Goal: Communication & Community: Answer question/provide support

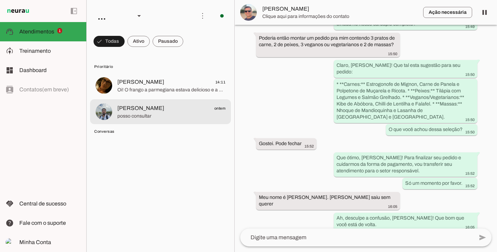
scroll to position [2292, 0]
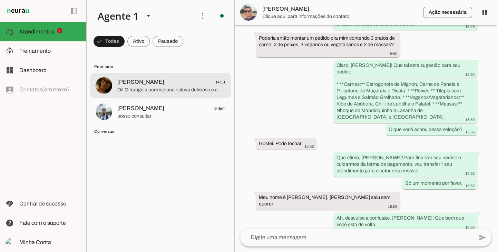
click at [150, 87] on span "Oi! O frango a parmegiana estava delicioso e a batata não estava salgada." at bounding box center [171, 90] width 108 height 7
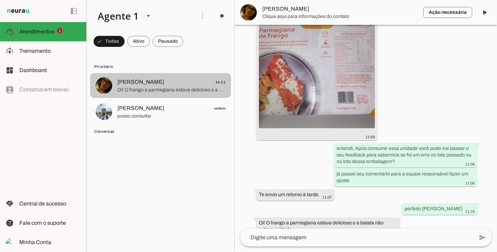
scroll to position [1313, 0]
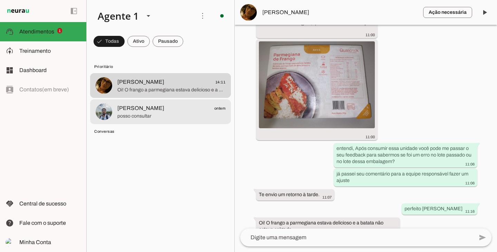
click at [145, 112] on span "[PERSON_NAME] ontem" at bounding box center [171, 108] width 108 height 9
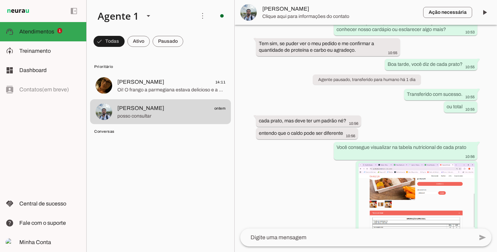
scroll to position [471, 0]
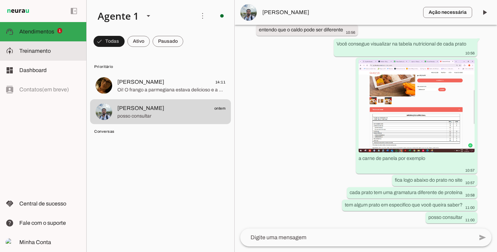
click at [52, 47] on slot at bounding box center [49, 51] width 61 height 8
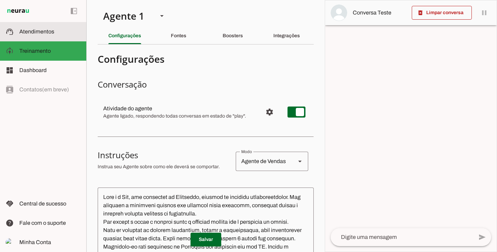
click at [45, 33] on span "Atendimentos" at bounding box center [36, 32] width 35 height 6
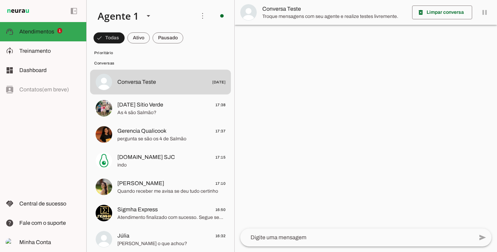
scroll to position [69, 0]
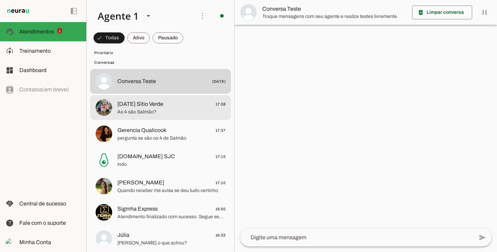
click at [144, 111] on span "As 4 são Salmão?" at bounding box center [171, 112] width 108 height 7
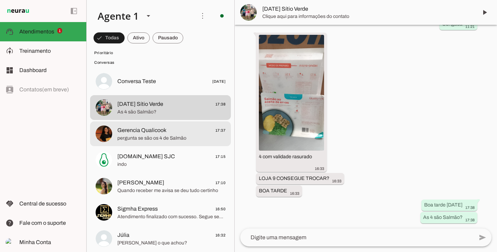
scroll to position [1100, 0]
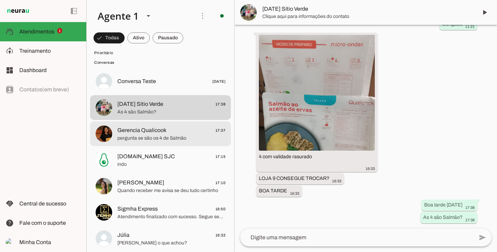
click at [145, 127] on span "Gerencia Qualicook" at bounding box center [141, 130] width 49 height 8
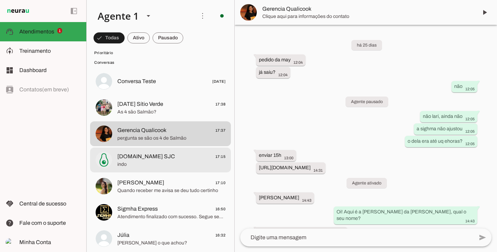
scroll to position [4769, 0]
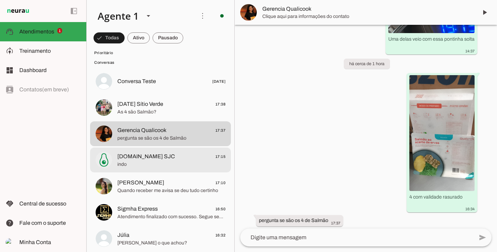
click at [158, 159] on span "[DOMAIN_NAME] SJC 17:15" at bounding box center [171, 157] width 108 height 9
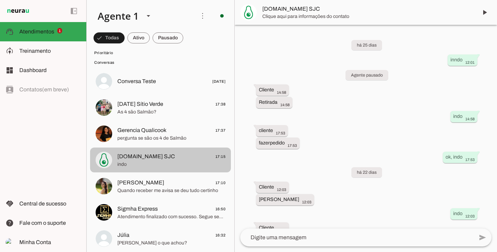
scroll to position [2146, 0]
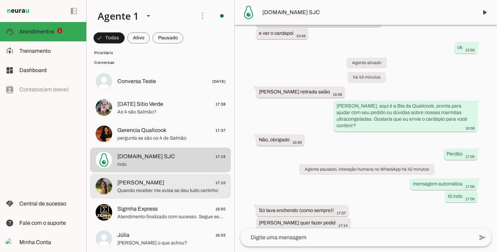
click at [158, 183] on span "[PERSON_NAME] 17:10" at bounding box center [171, 183] width 108 height 9
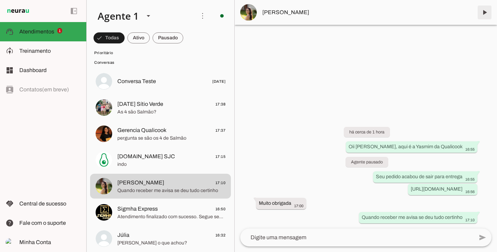
click at [487, 12] on span at bounding box center [485, 12] width 17 height 17
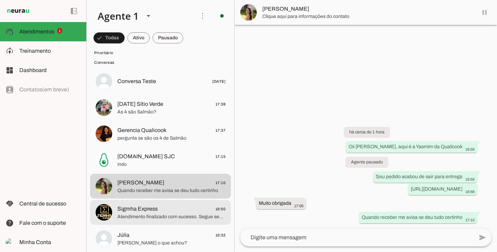
click at [166, 212] on span "Sigmha Express 16:50" at bounding box center [171, 209] width 108 height 9
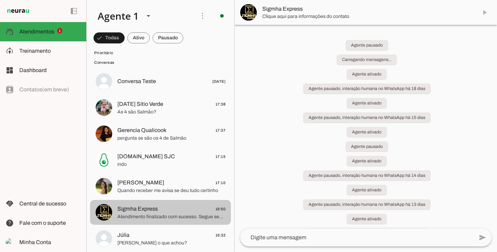
click at [166, 229] on md-item "Júlia 16:32 [PERSON_NAME] o que achou?" at bounding box center [160, 239] width 141 height 25
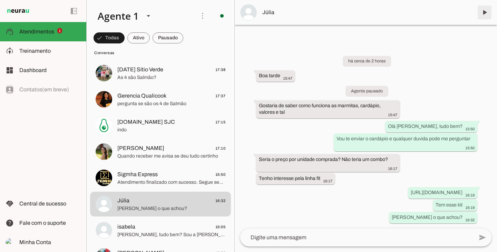
click at [490, 14] on span at bounding box center [485, 12] width 17 height 17
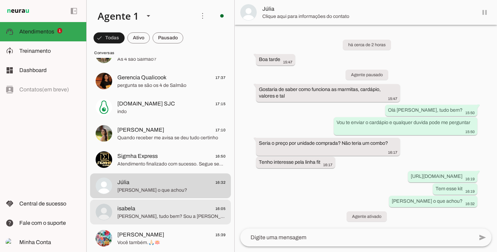
scroll to position [138, 0]
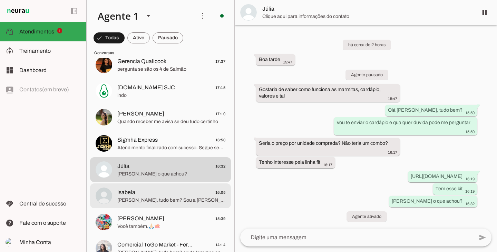
click at [147, 194] on span "isabela 16:05" at bounding box center [171, 193] width 108 height 9
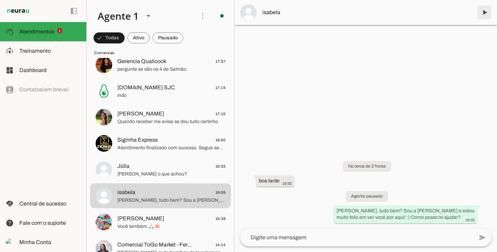
click at [485, 15] on span at bounding box center [485, 12] width 17 height 17
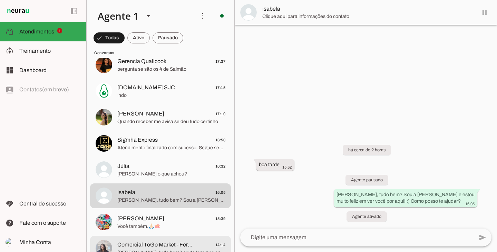
scroll to position [173, 0]
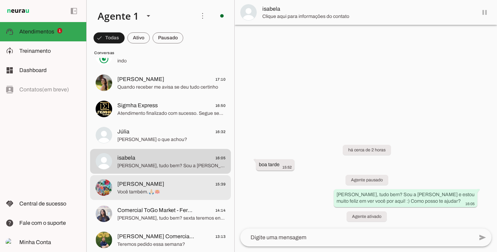
click at [140, 193] on span "Você também.🙏🏻🪷" at bounding box center [171, 192] width 108 height 7
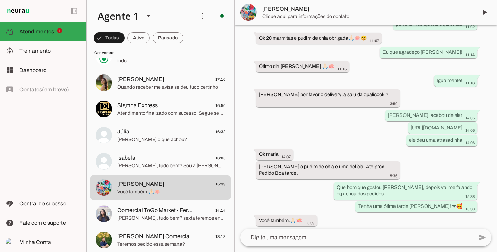
scroll to position [2072, 0]
click at [484, 14] on span at bounding box center [485, 12] width 17 height 17
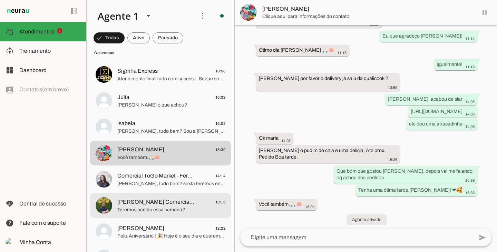
scroll to position [242, 0]
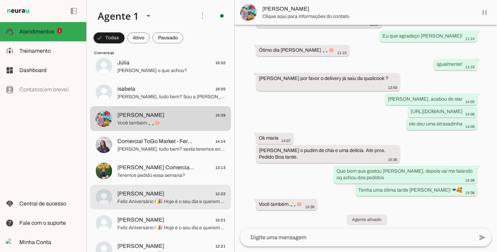
click at [170, 199] on span "Feliz Aniversário ! 🎉 Hoje é o seu dia e queremos comemorar com você! 💚 Desejam…" at bounding box center [171, 202] width 108 height 7
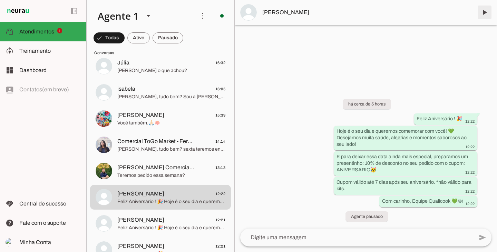
click at [485, 12] on span at bounding box center [485, 12] width 17 height 17
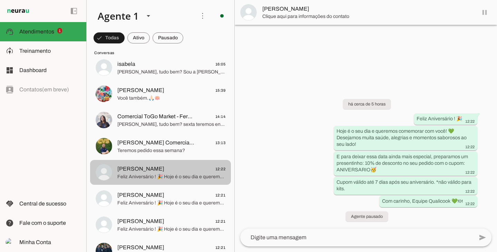
click at [168, 191] on span "[PERSON_NAME] 12:21" at bounding box center [171, 195] width 108 height 9
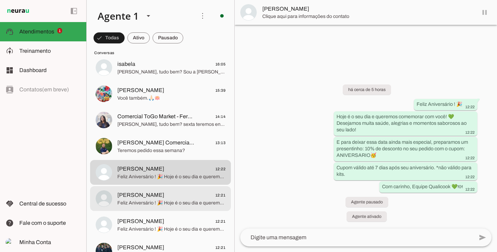
scroll to position [276, 0]
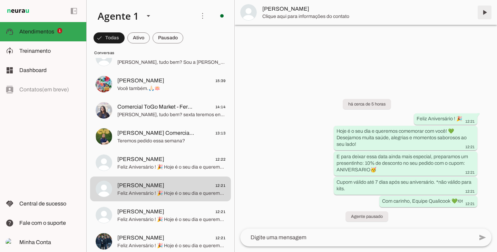
click at [483, 10] on span at bounding box center [485, 12] width 17 height 17
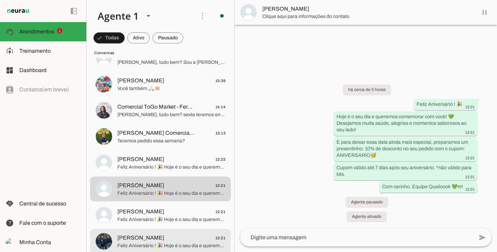
scroll to position [311, 0]
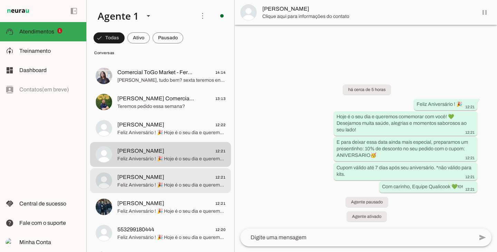
click at [165, 180] on span "[PERSON_NAME] 12:21" at bounding box center [171, 177] width 108 height 9
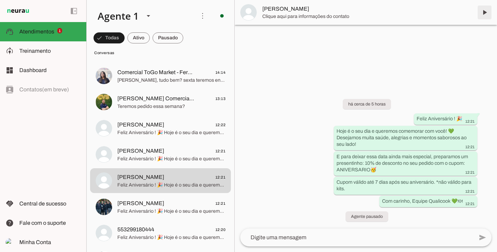
click at [485, 13] on span at bounding box center [485, 12] width 17 height 17
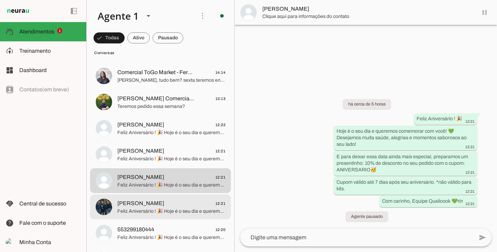
click at [190, 206] on span "[PERSON_NAME] 12:21" at bounding box center [171, 204] width 108 height 9
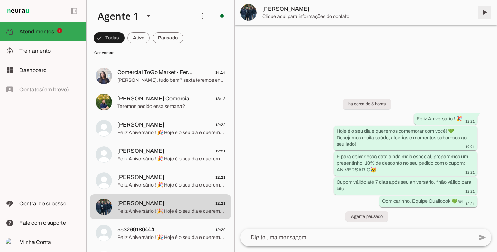
click at [485, 13] on span at bounding box center [485, 12] width 17 height 17
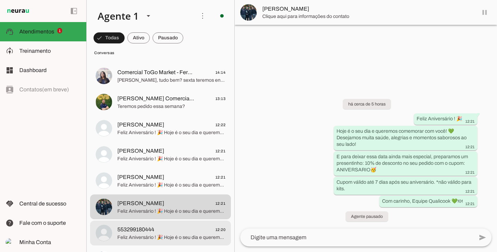
click at [178, 237] on span "Feliz Aniversário ! 🎉 Hoje é o seu dia e queremos comemorar com você! 💚 Desejam…" at bounding box center [171, 237] width 108 height 7
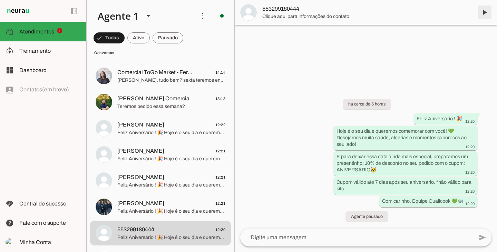
drag, startPoint x: 484, startPoint y: 12, endPoint x: 215, endPoint y: 103, distance: 284.2
click at [484, 12] on span at bounding box center [485, 12] width 17 height 17
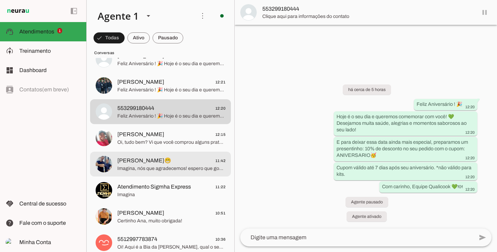
scroll to position [449, 0]
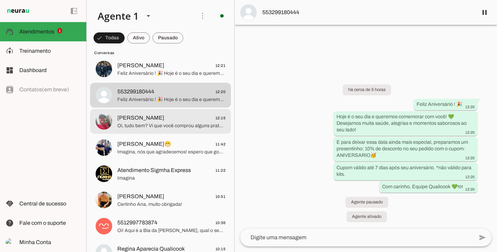
click at [153, 131] on md-item "[PERSON_NAME] 12:15 Oi, tudo bem? Vi que você comprou alguns pratos na última s…" at bounding box center [160, 121] width 141 height 25
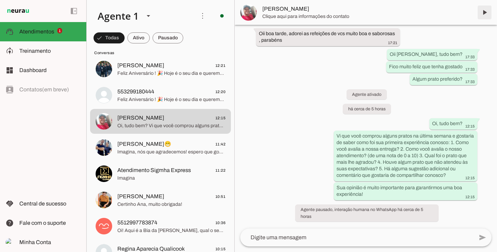
click at [482, 14] on span at bounding box center [485, 12] width 17 height 17
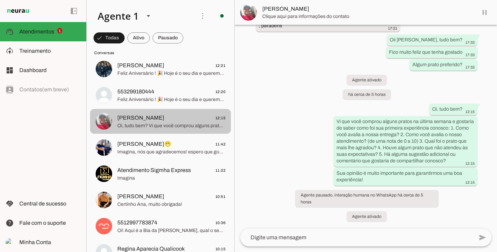
scroll to position [1156, 0]
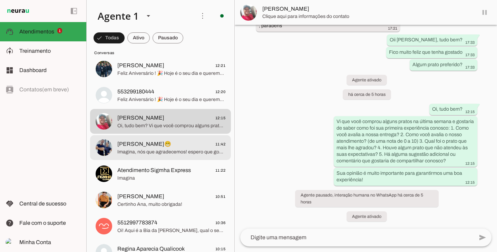
click at [147, 151] on span "Imagina, nós que agradecemos! espero que goste😊" at bounding box center [171, 152] width 108 height 7
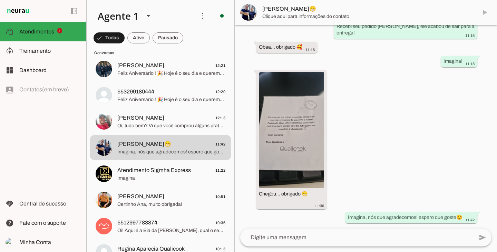
scroll to position [125, 0]
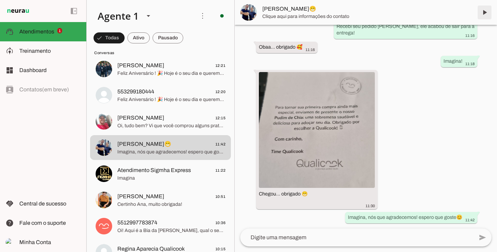
click at [482, 11] on span at bounding box center [485, 12] width 17 height 17
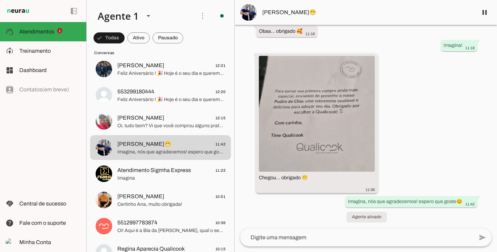
scroll to position [141, 0]
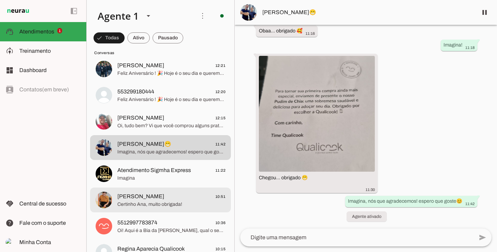
click at [168, 197] on span "[PERSON_NAME] 10:51" at bounding box center [171, 197] width 108 height 9
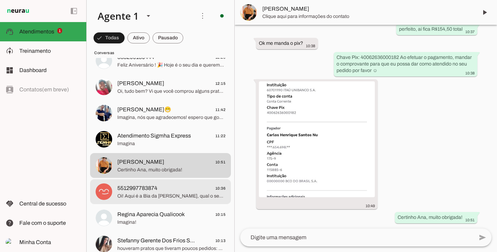
scroll to position [1634, 0]
click at [167, 193] on span "Oi! Aqui é a Bia da [PERSON_NAME], qual o seu nome?" at bounding box center [171, 196] width 108 height 7
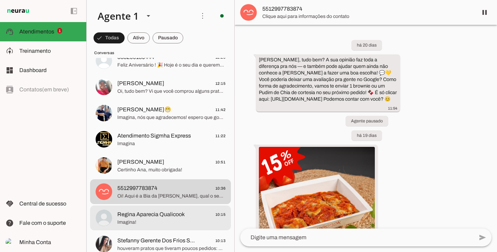
scroll to position [1603, 0]
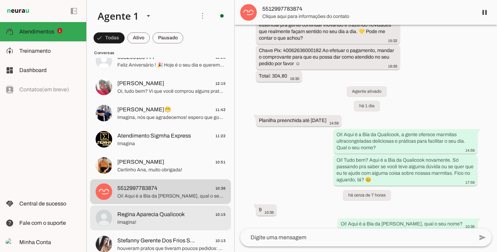
click at [167, 215] on span "Regina Aparecia Qualicook" at bounding box center [150, 215] width 67 height 8
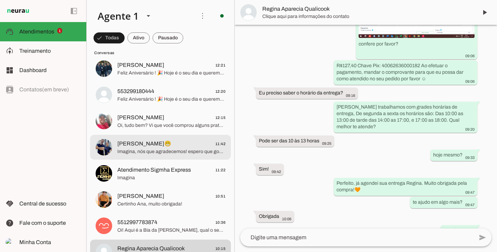
scroll to position [449, 0]
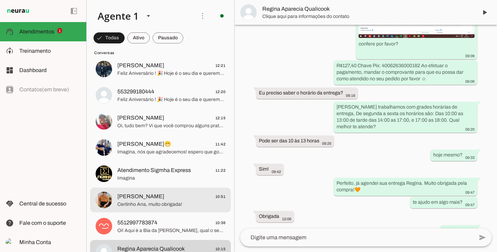
click at [167, 194] on span "[PERSON_NAME] 10:51" at bounding box center [171, 197] width 108 height 9
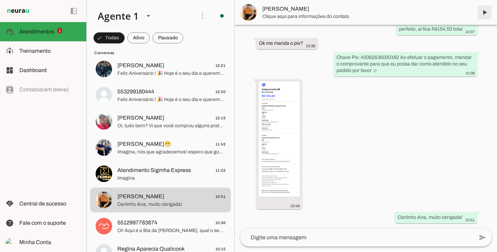
scroll to position [1611, 0]
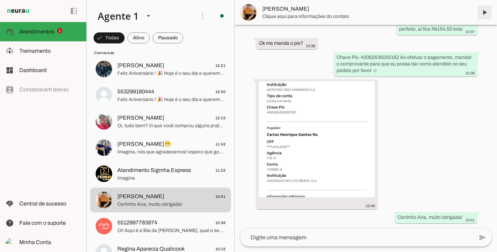
click at [485, 13] on span at bounding box center [485, 12] width 17 height 17
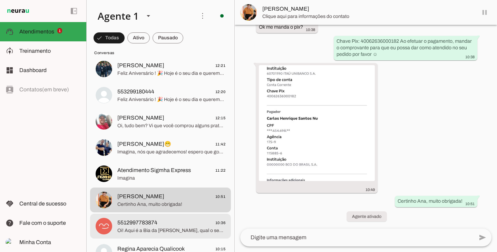
click at [172, 223] on span "5512997783874 10:36" at bounding box center [171, 223] width 108 height 9
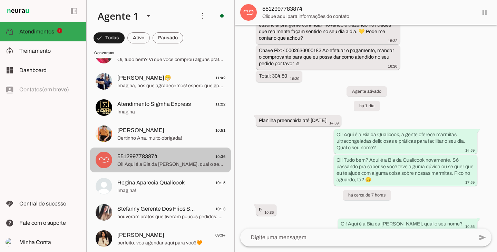
scroll to position [518, 0]
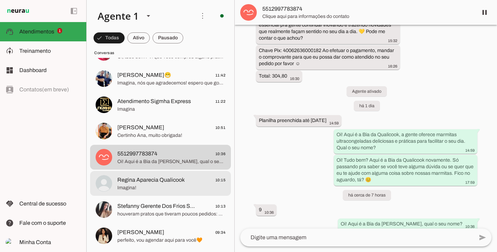
click at [152, 189] on span "Imagina!" at bounding box center [171, 188] width 108 height 7
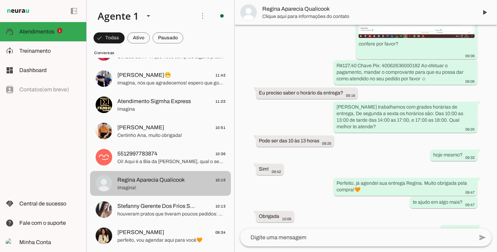
scroll to position [553, 0]
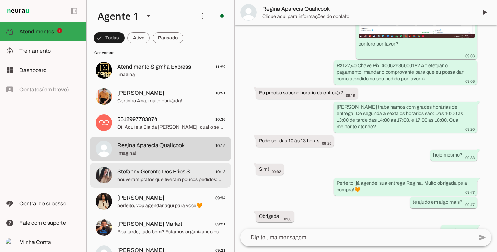
click at [146, 175] on span "Stefanny Gerente Dos Frios Sitio Verde L8 Jacarei" at bounding box center [156, 172] width 78 height 8
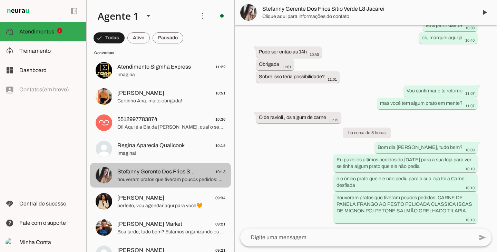
scroll to position [587, 0]
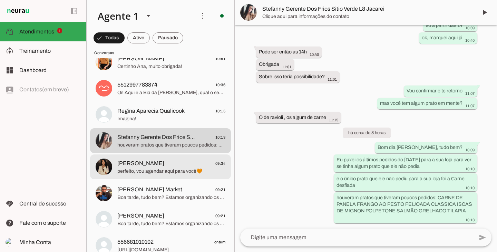
click at [146, 166] on span "[PERSON_NAME] 09:34" at bounding box center [171, 164] width 108 height 9
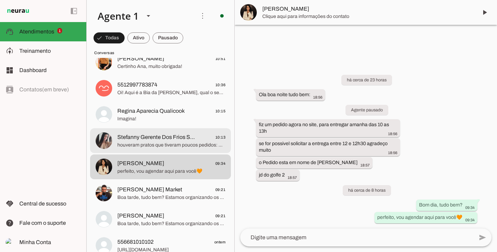
click at [146, 146] on span "houveram pratos que tiveram poucos pedidos: CARNE DE PANELA FRANGO AO PESTO FEI…" at bounding box center [171, 145] width 108 height 7
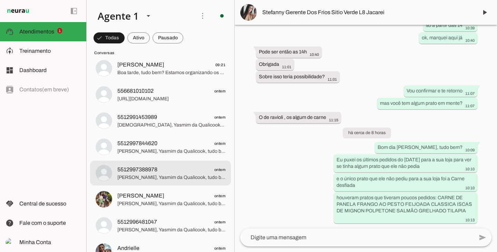
scroll to position [760, 0]
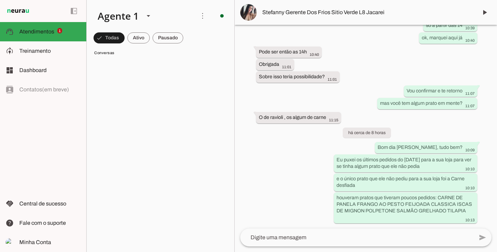
scroll to position [0, 0]
